Goal: Task Accomplishment & Management: Use online tool/utility

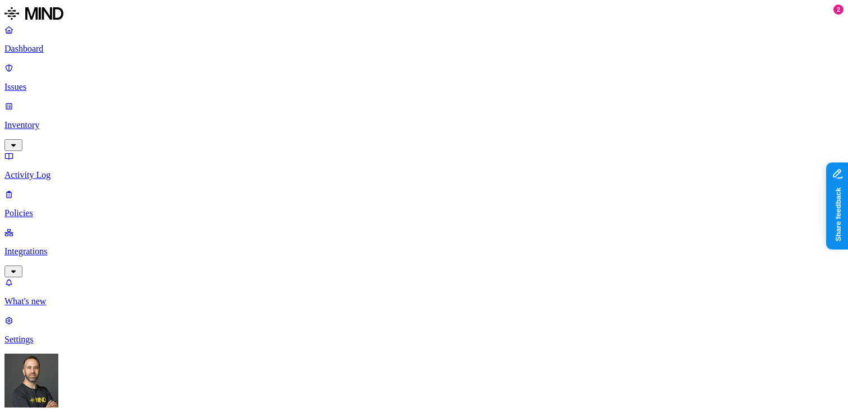
click at [81, 246] on p "Integrations" at bounding box center [423, 251] width 839 height 10
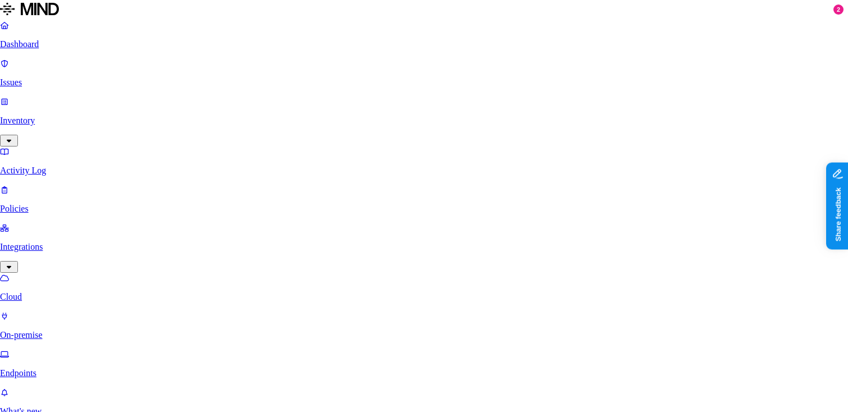
scroll to position [248, 0]
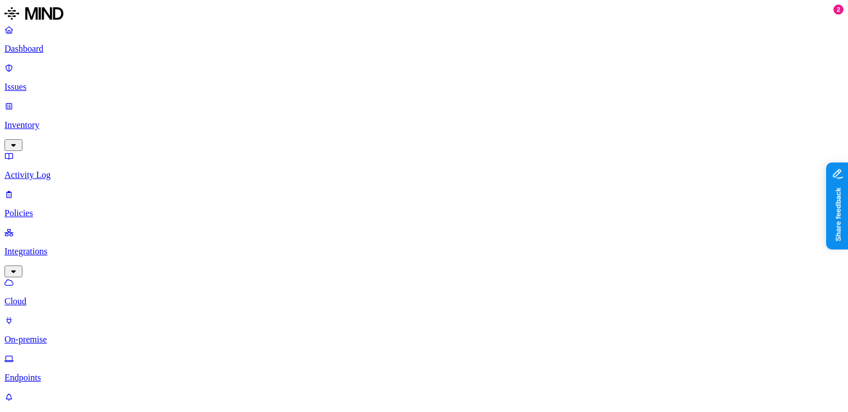
scroll to position [31, 0]
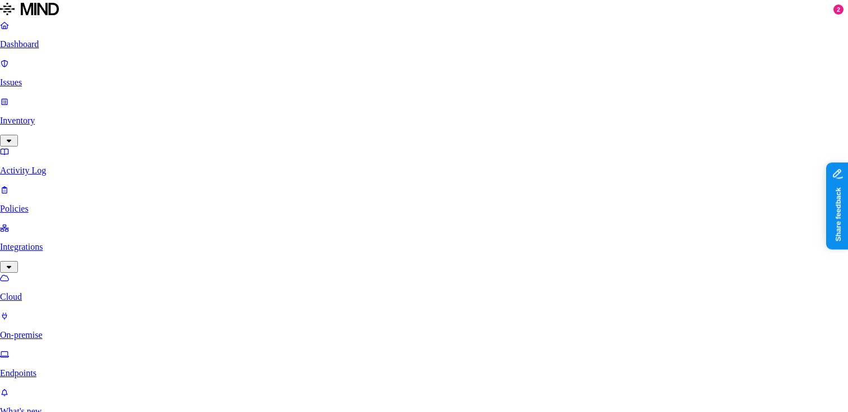
scroll to position [146, 0]
